Goal: Check status: Check status

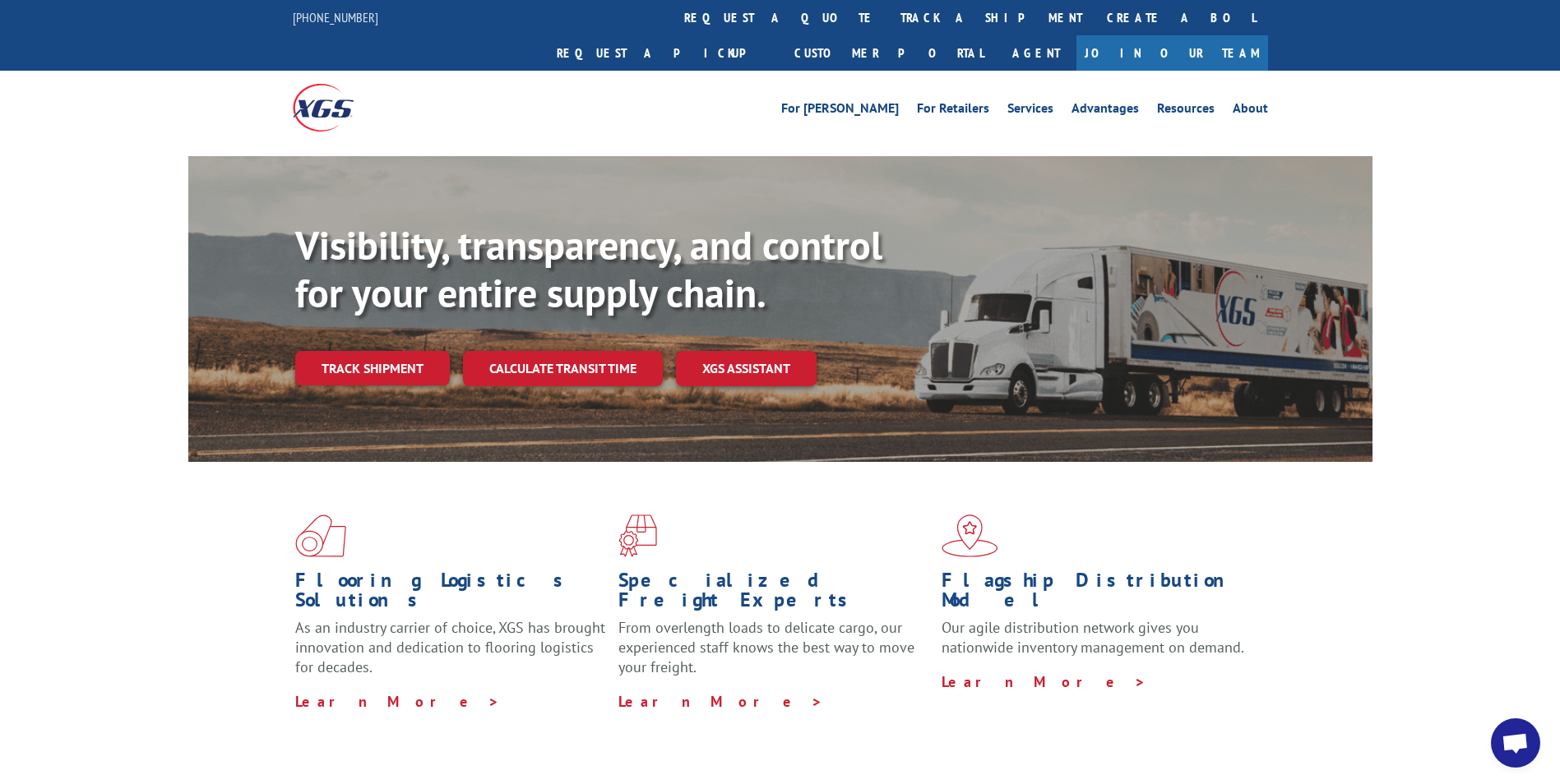
click at [888, 19] on link "track a shipment" at bounding box center [991, 18] width 206 height 36
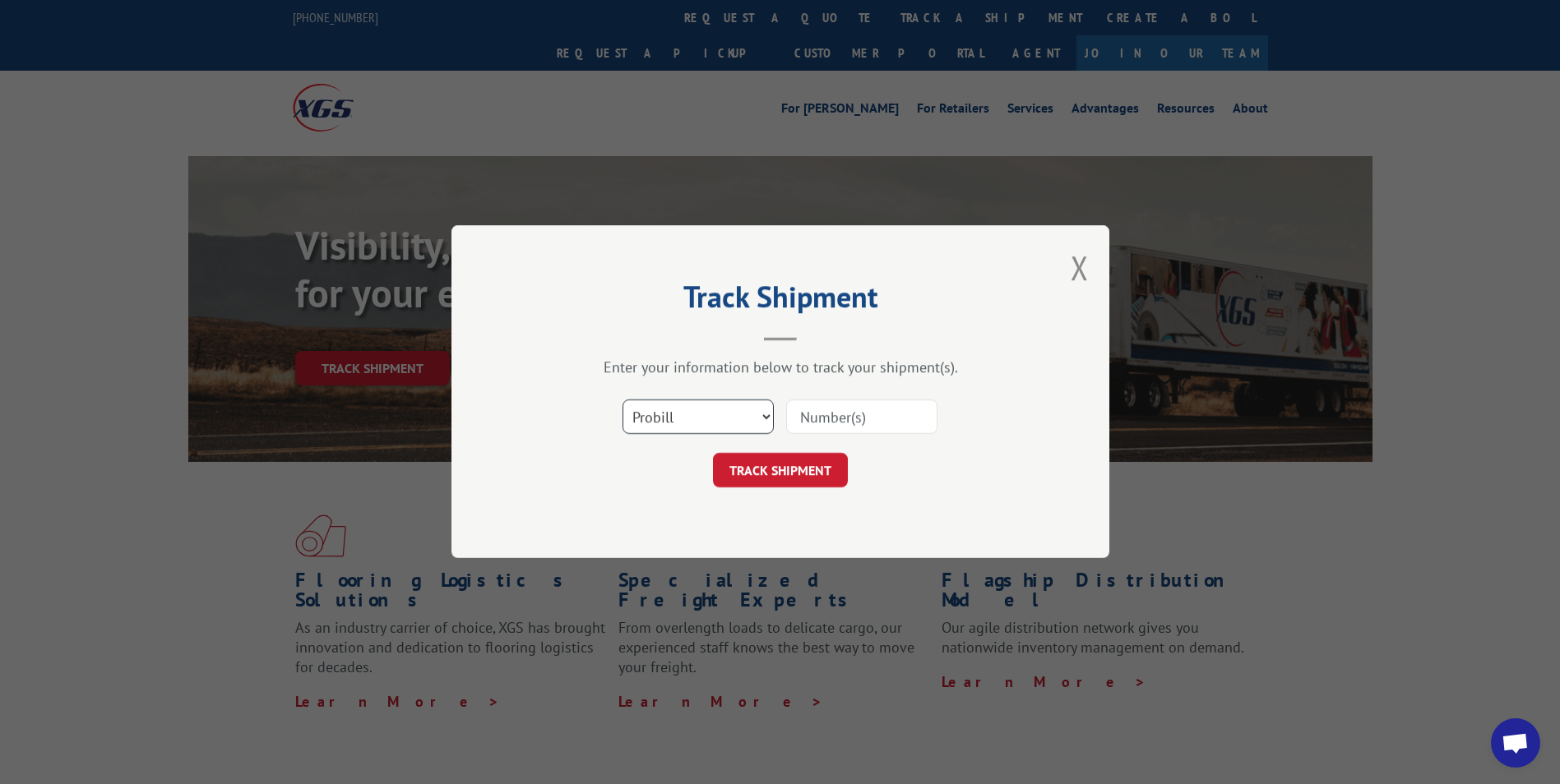
click at [740, 426] on select "Select category... Probill BOL PO" at bounding box center [698, 417] width 151 height 35
select select "po"
click at [623, 400] on select "Select category... Probill BOL PO" at bounding box center [698, 417] width 151 height 35
click at [826, 427] on input at bounding box center [862, 417] width 151 height 35
paste input "Xpress Global PRO#17503793"
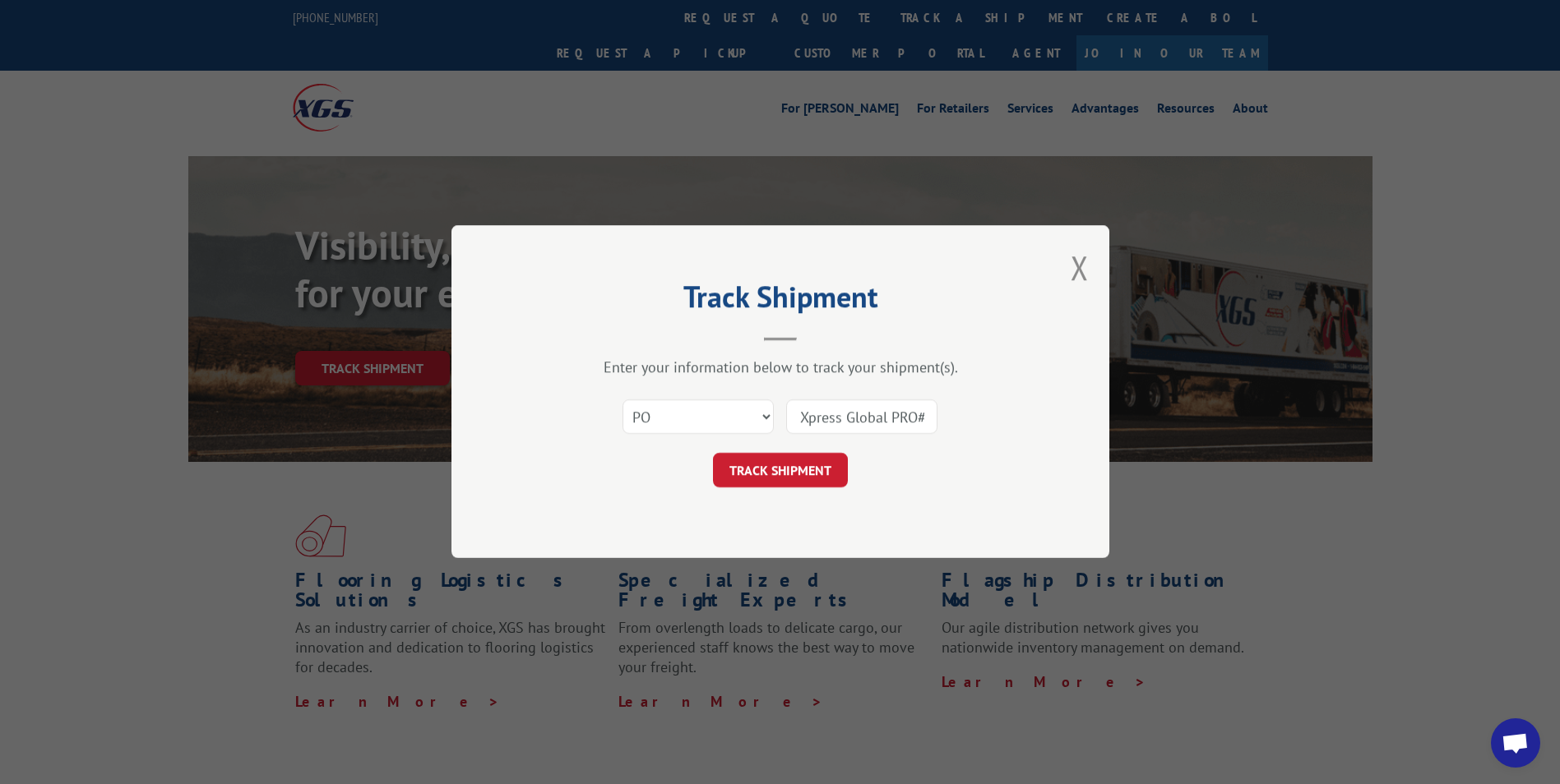
drag, startPoint x: 863, startPoint y: 416, endPoint x: 667, endPoint y: 396, distance: 197.0
click at [667, 396] on div "Select category... Probill BOL PO Xpress Global PRO#17503793" at bounding box center [780, 417] width 494 height 54
type input "17503793"
click at [745, 471] on button "TRACK SHIPMENT" at bounding box center [780, 470] width 135 height 35
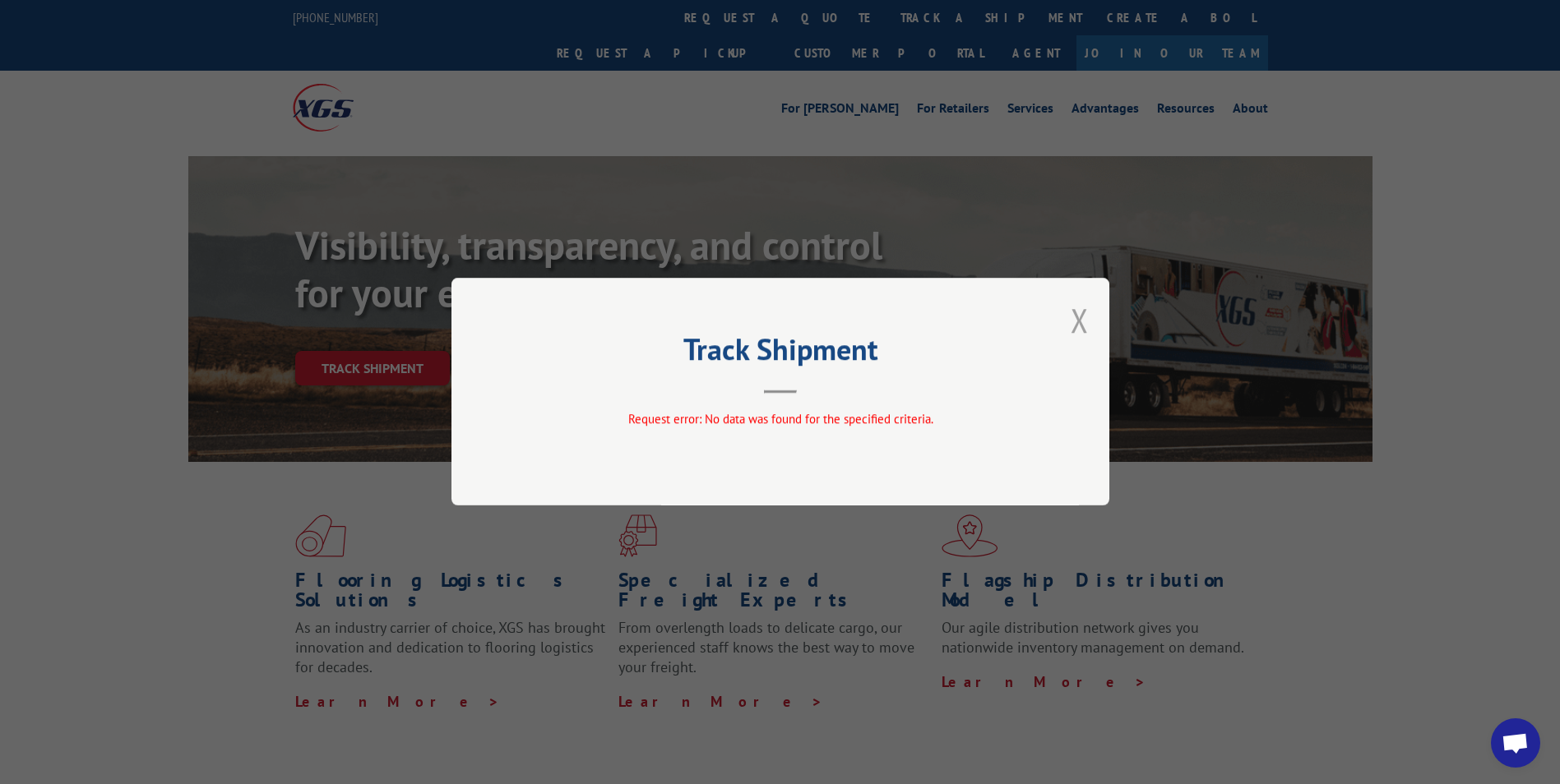
click at [1083, 319] on button "Close modal" at bounding box center [1080, 320] width 18 height 44
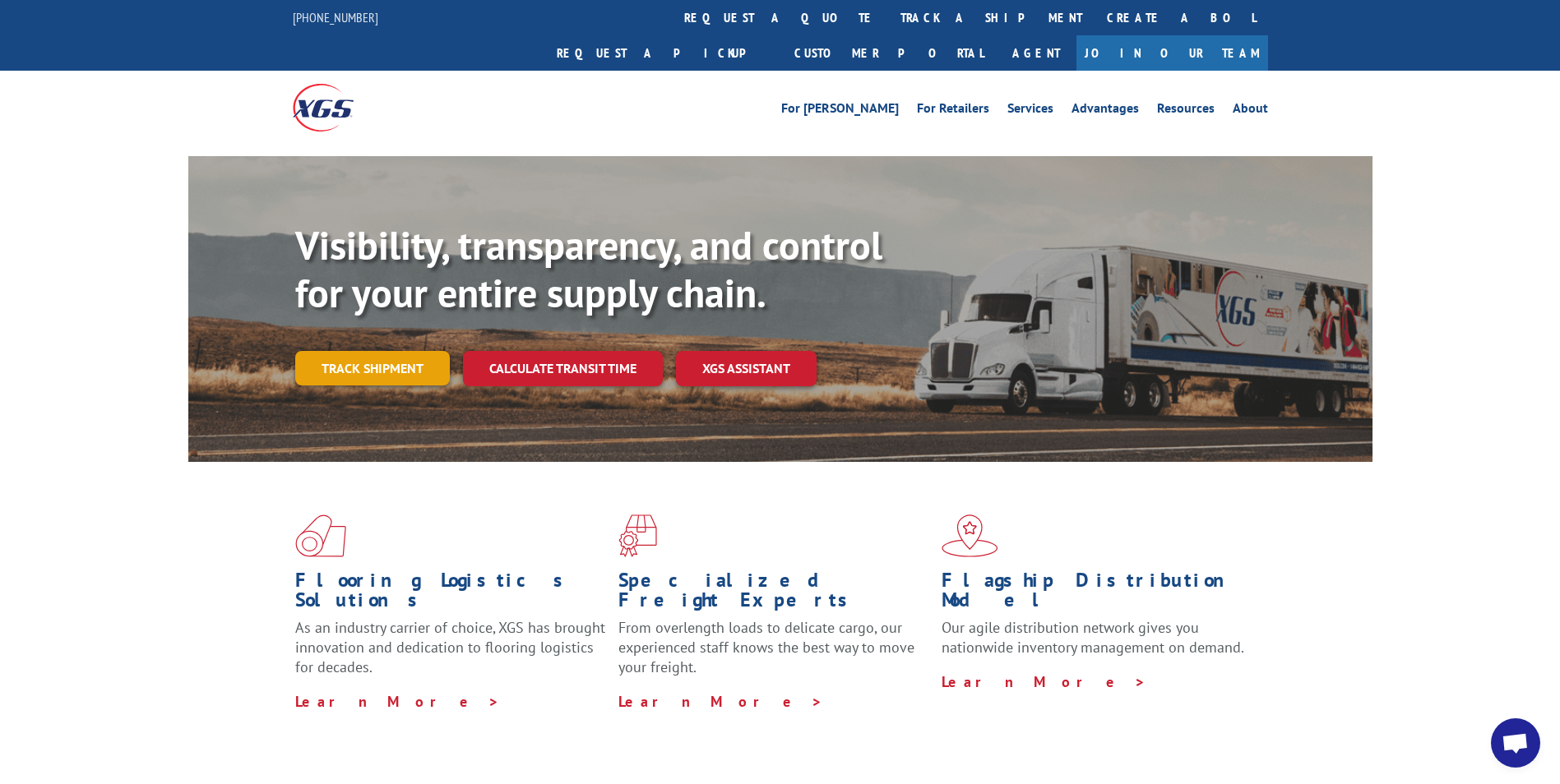
click at [414, 351] on link "Track shipment" at bounding box center [373, 368] width 155 height 35
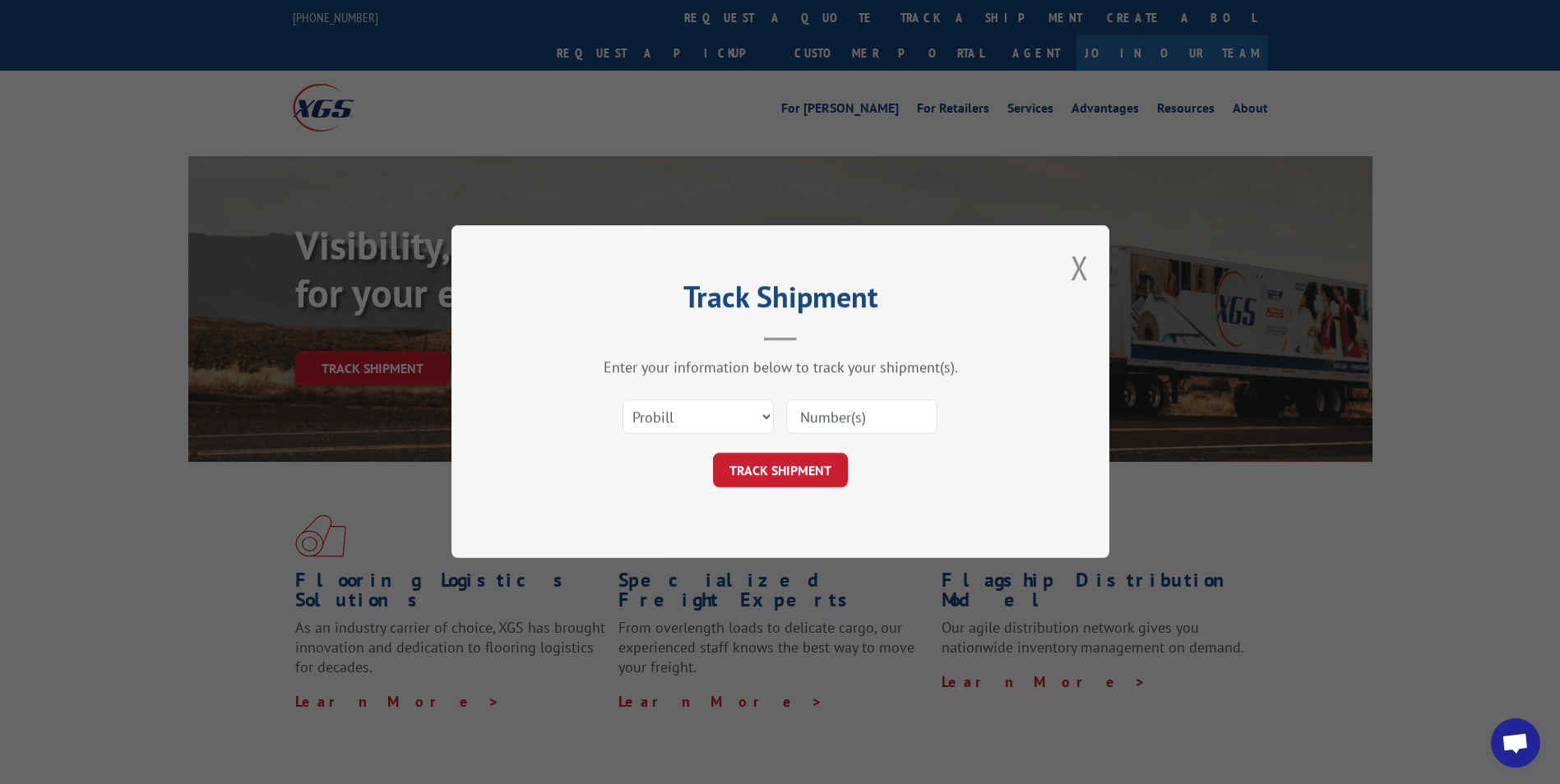
click at [854, 405] on input at bounding box center [862, 417] width 151 height 35
type input "17503793"
click at [688, 427] on select "Select category... Probill BOL PO" at bounding box center [698, 417] width 151 height 35
select select "po"
click at [623, 400] on select "Select category... Probill BOL PO" at bounding box center [698, 417] width 151 height 35
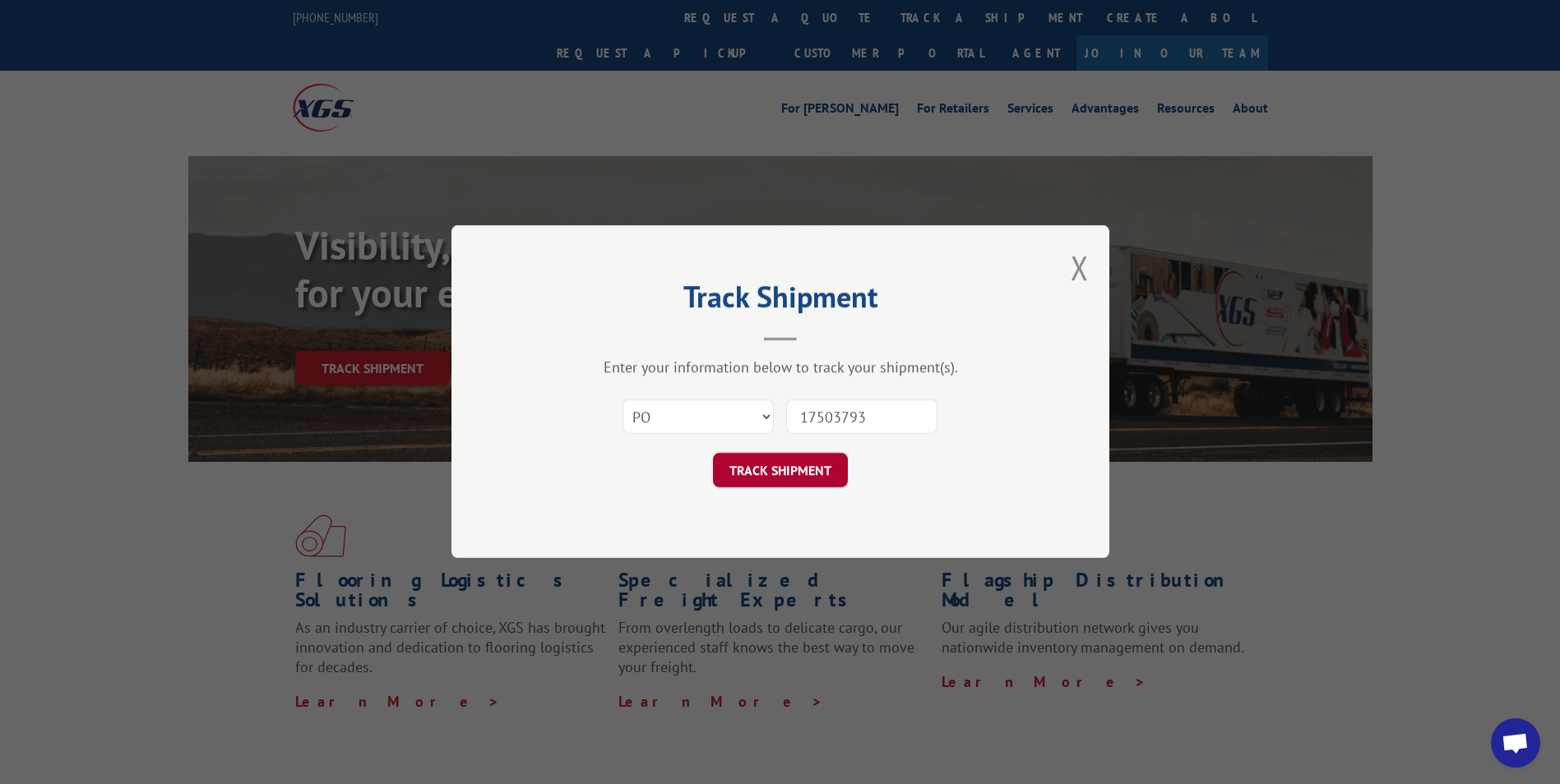
click at [808, 486] on button "TRACK SHIPMENT" at bounding box center [780, 470] width 135 height 35
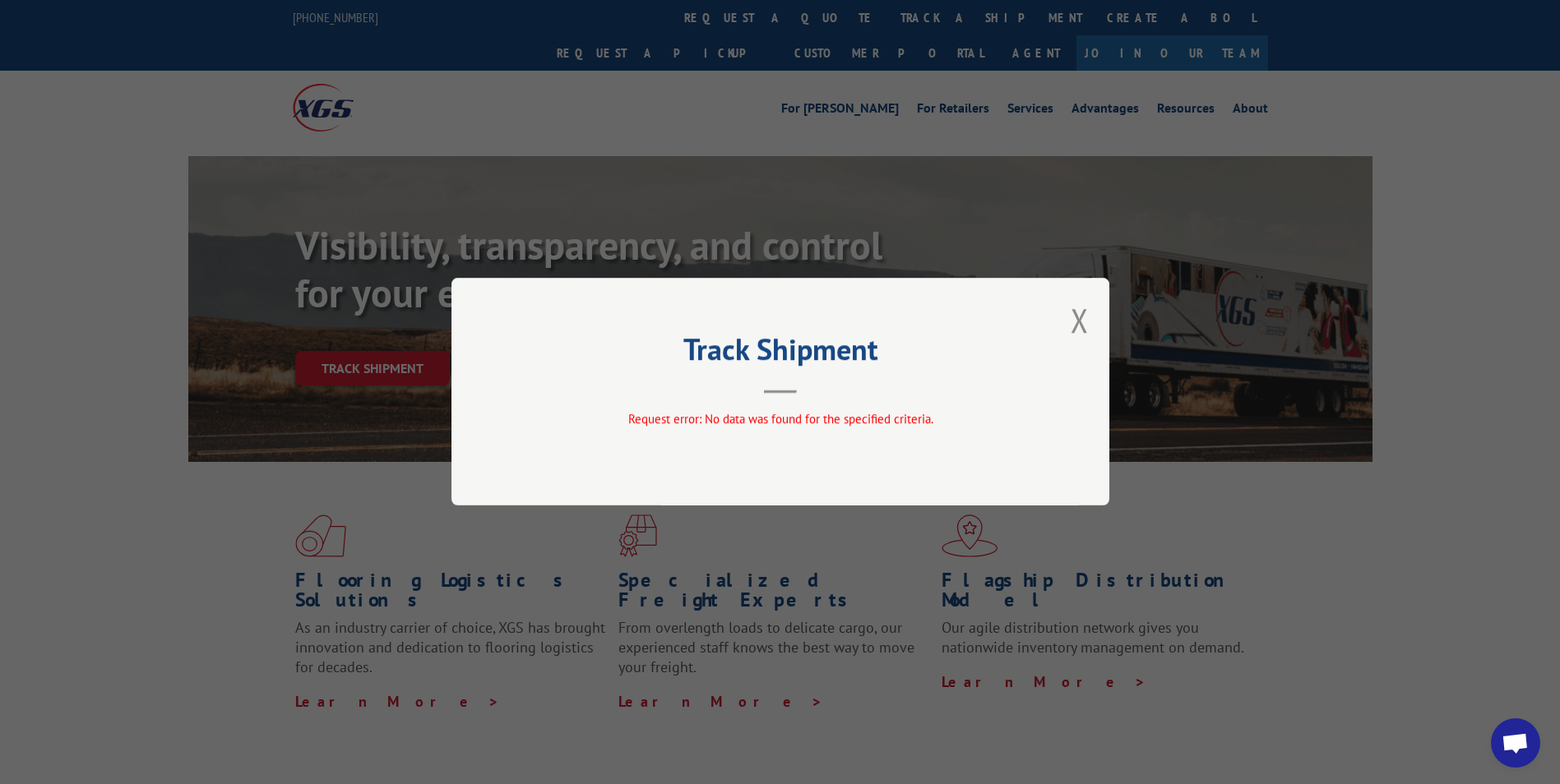
click at [302, 432] on div "Track Shipment Request error: No data was found for the specified criteria." at bounding box center [780, 392] width 1560 height 784
click at [383, 350] on div "Track Shipment Request error: No data was found for the specified criteria." at bounding box center [780, 392] width 1560 height 784
click at [437, 327] on div "Track Shipment Request error: No data was found for the specified criteria." at bounding box center [780, 392] width 1560 height 784
click at [1080, 328] on button "Close modal" at bounding box center [1080, 320] width 18 height 44
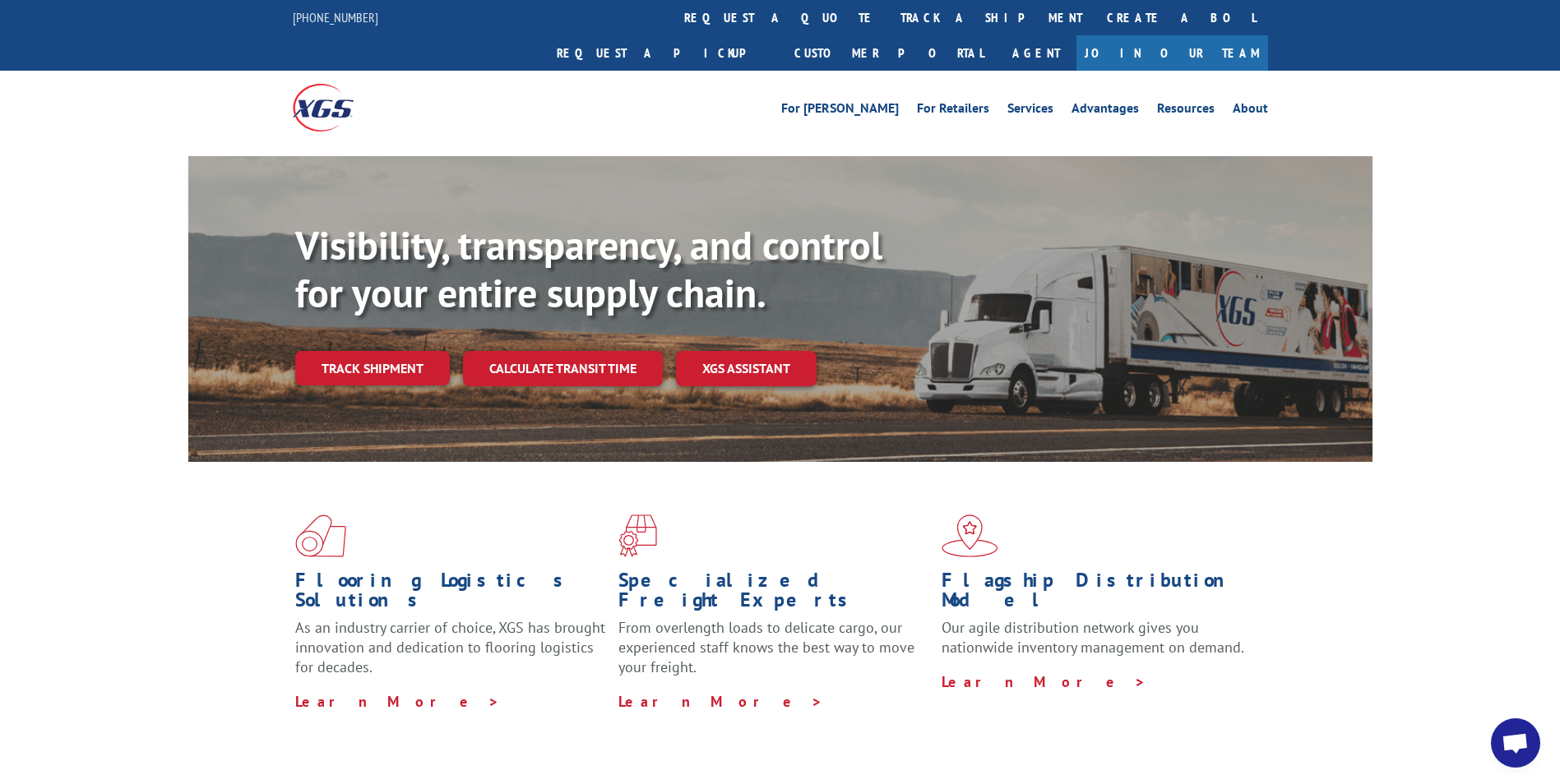
click at [415, 352] on div "Visibility, transparency, and control for your entire supply chain. Track shipm…" at bounding box center [833, 337] width 1077 height 229
click at [398, 351] on link "Track shipment" at bounding box center [373, 368] width 155 height 35
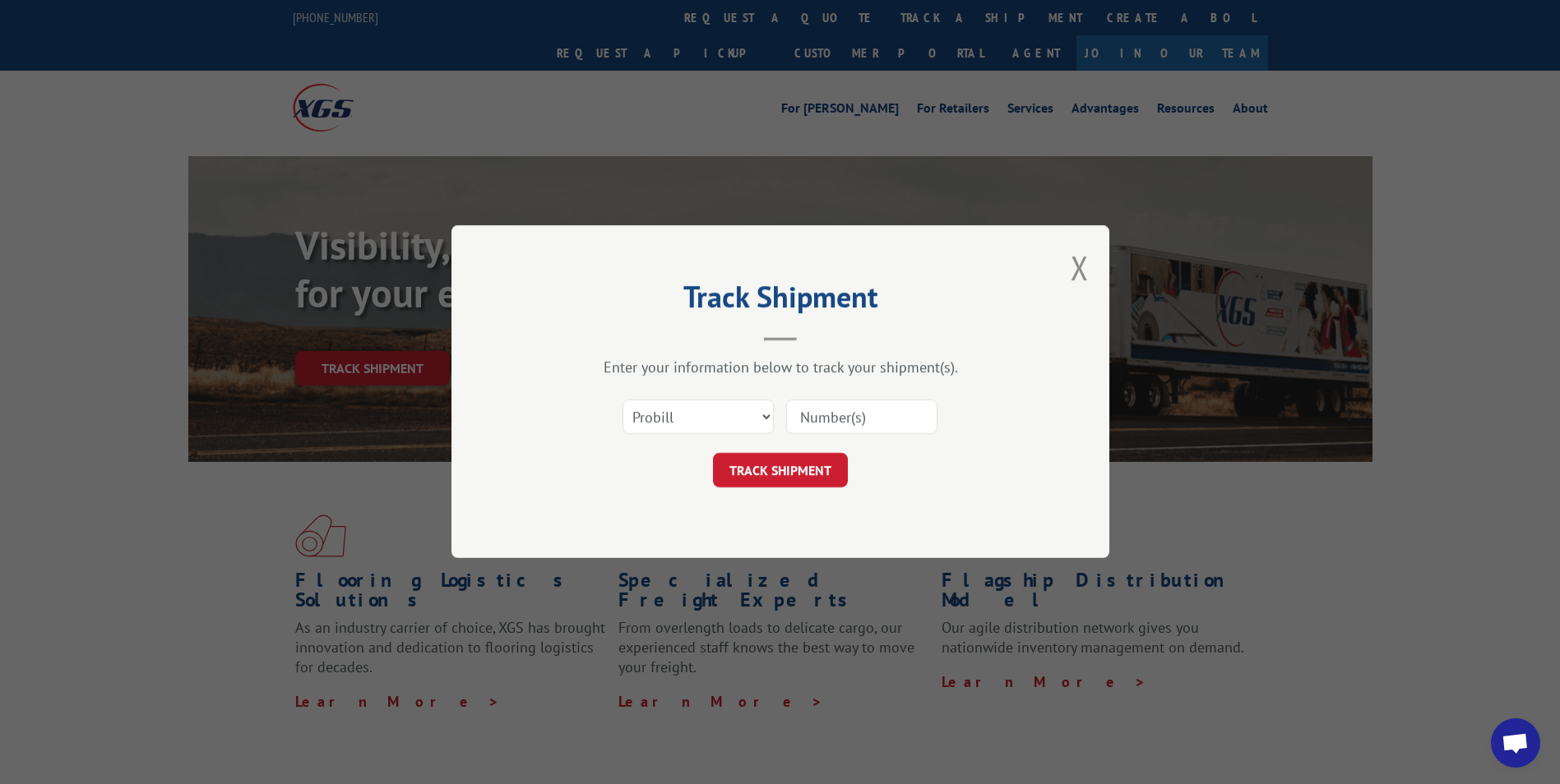
click at [872, 404] on input at bounding box center [862, 417] width 151 height 35
type input "17503793"
click at [785, 476] on button "TRACK SHIPMENT" at bounding box center [780, 470] width 135 height 35
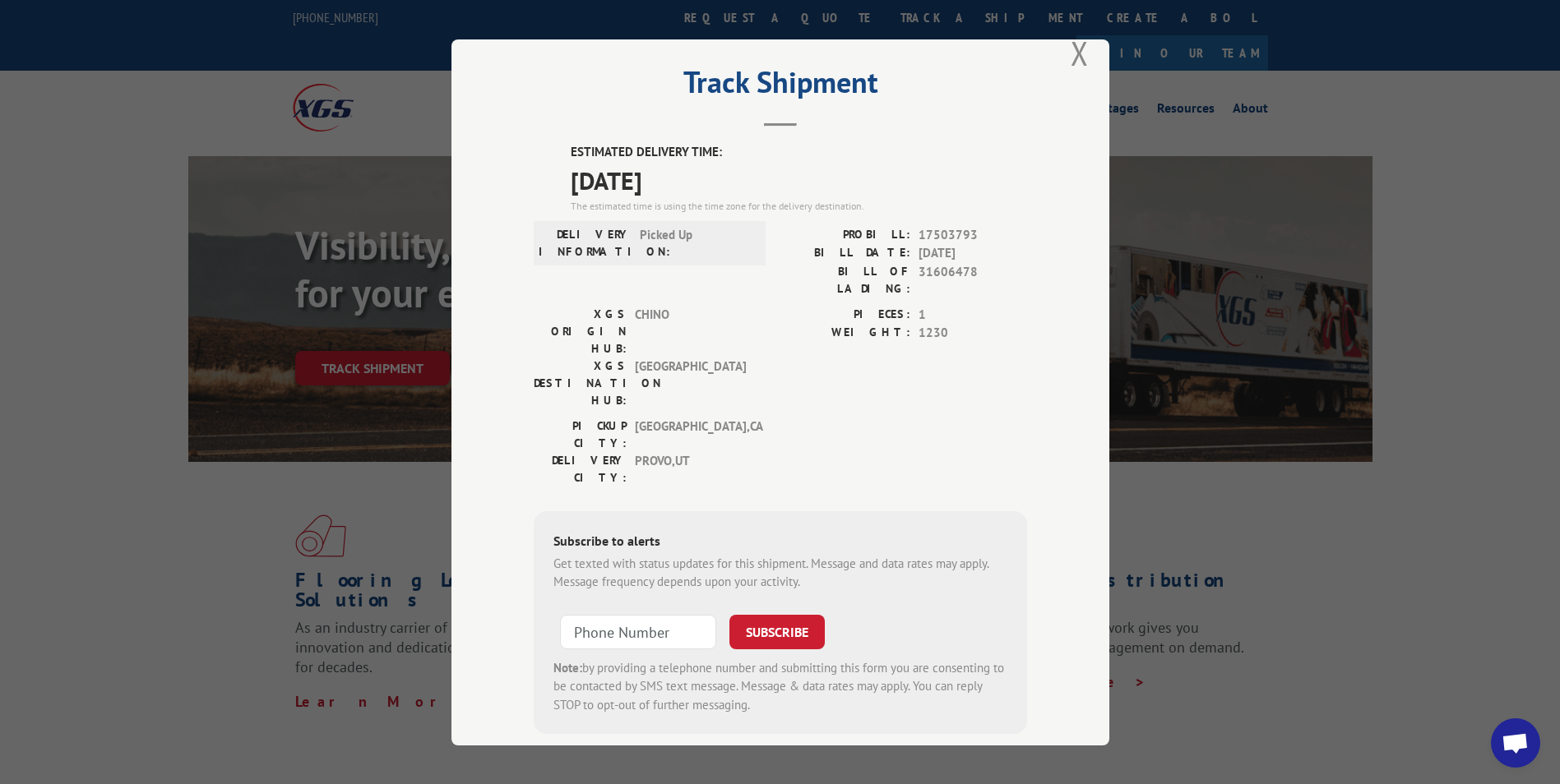
scroll to position [34, 0]
